Goal: Find specific page/section: Find specific page/section

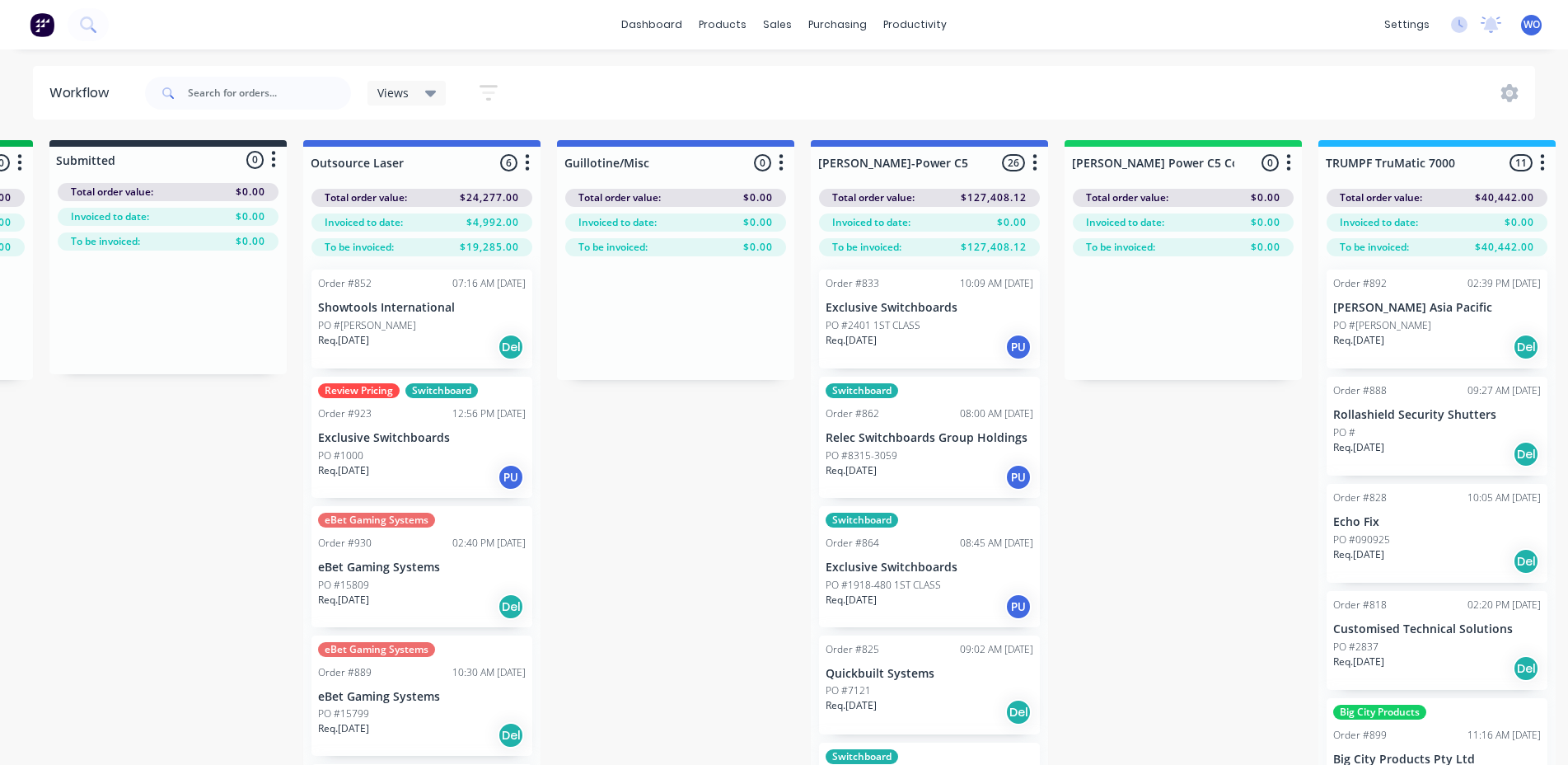
scroll to position [0, 747]
click at [33, 26] on img at bounding box center [42, 24] width 24 height 24
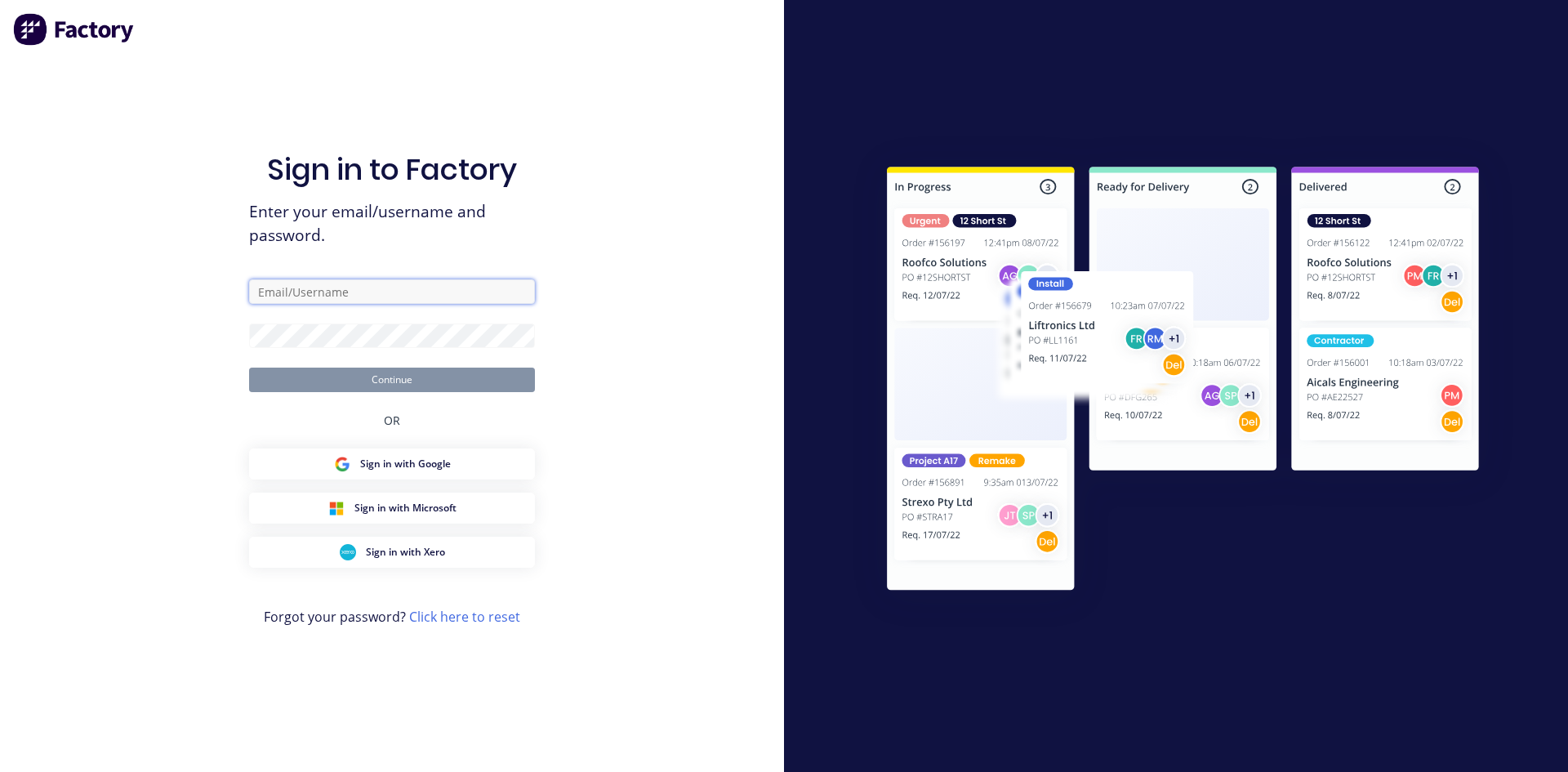
type input "[EMAIL_ADDRESS][DOMAIN_NAME]"
click at [309, 371] on button "Continue" at bounding box center [392, 380] width 286 height 24
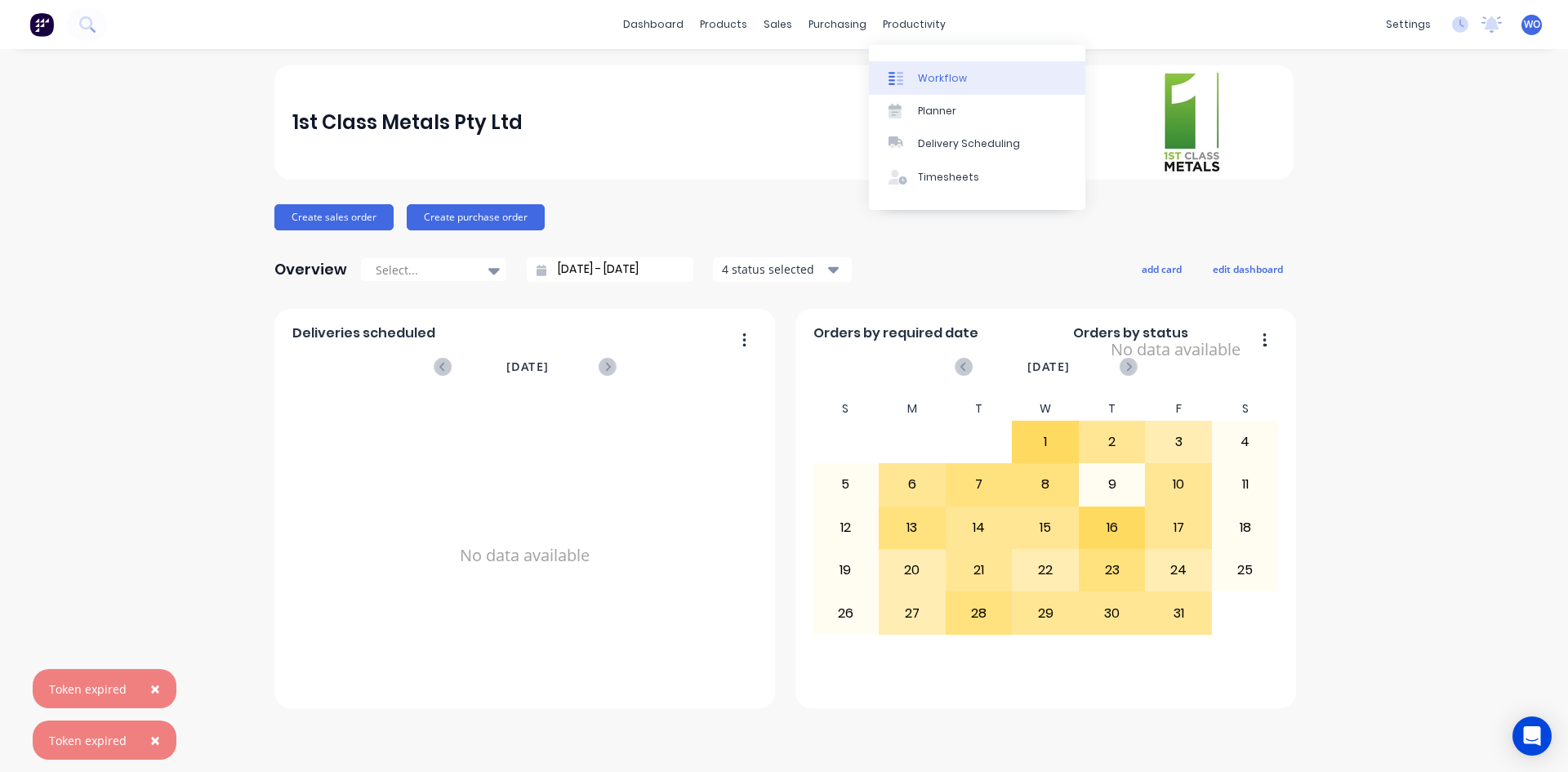
click at [947, 71] on div "Workflow" at bounding box center [942, 79] width 49 height 15
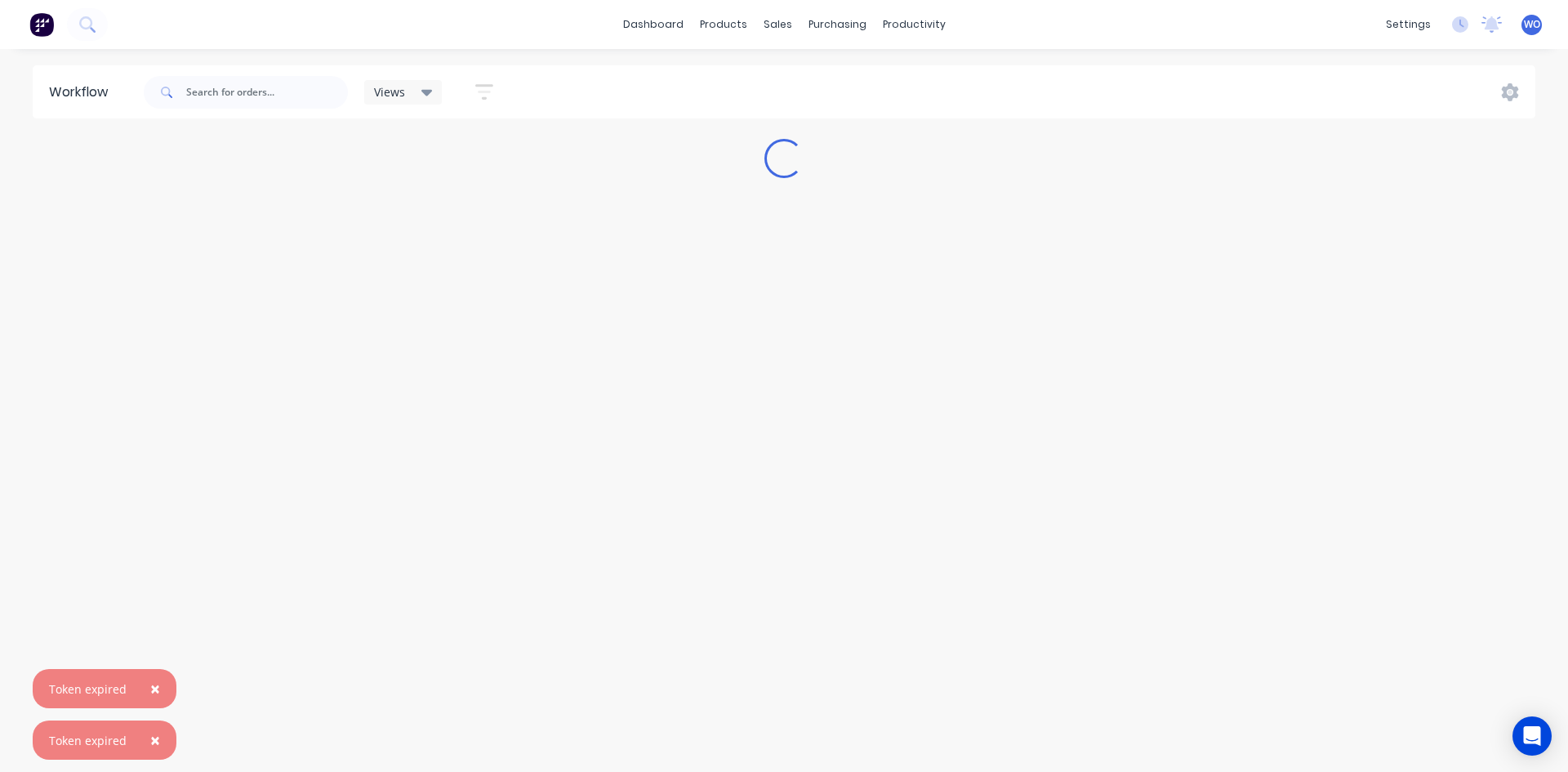
click at [151, 692] on button "×" at bounding box center [156, 689] width 43 height 39
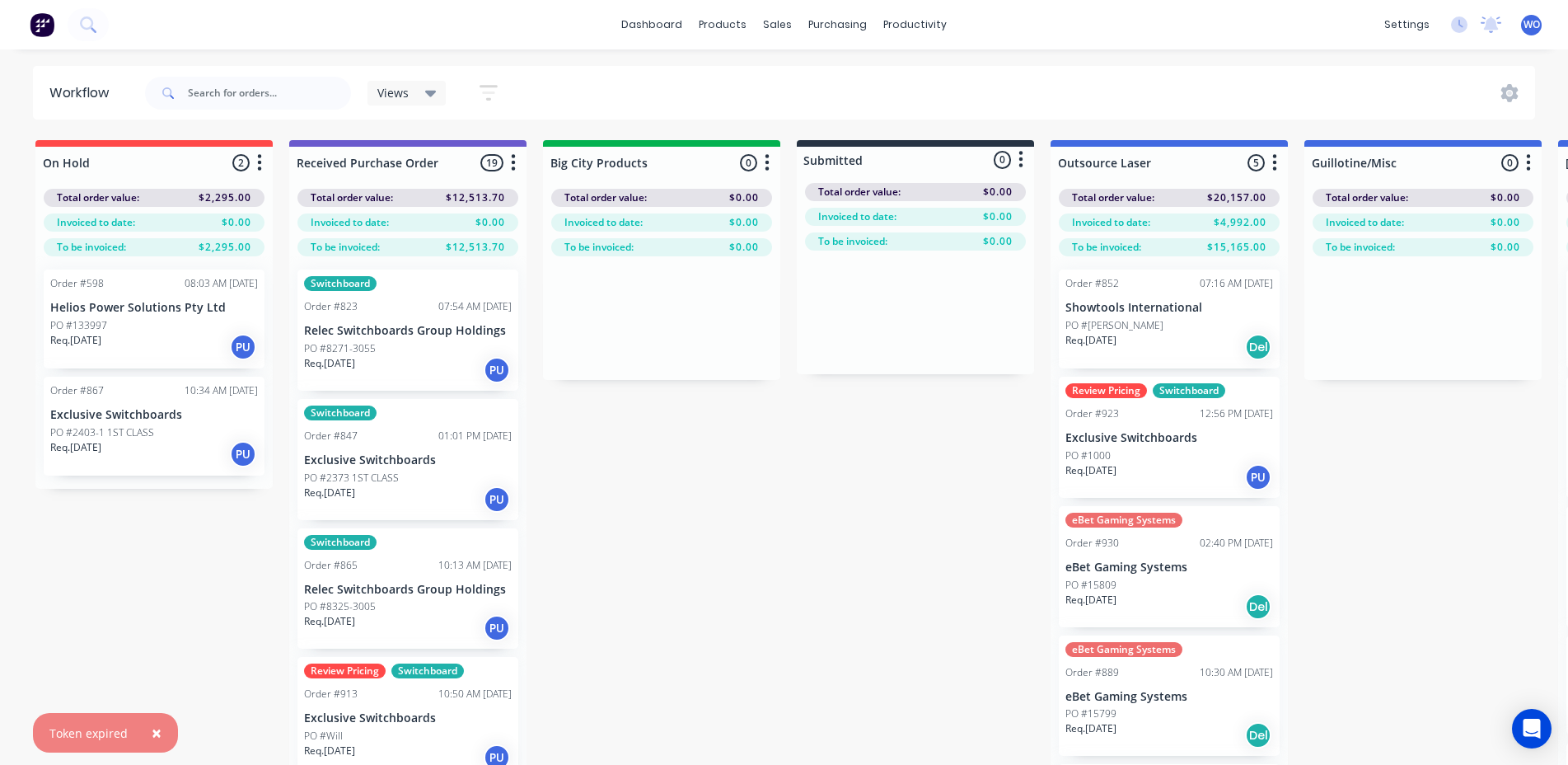
click at [151, 741] on span "×" at bounding box center [156, 732] width 10 height 23
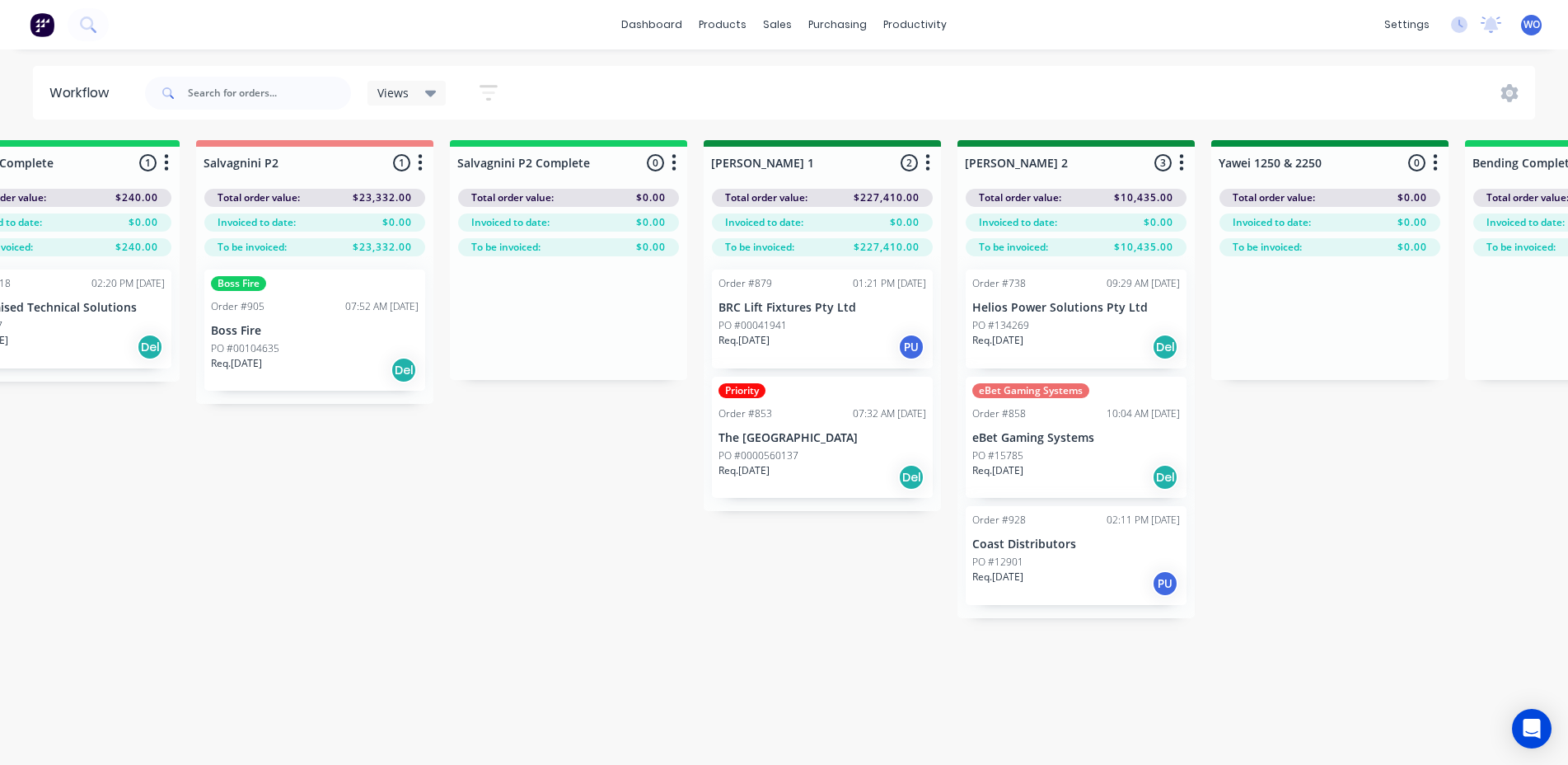
scroll to position [0, 2324]
